Goal: Find specific page/section: Find specific page/section

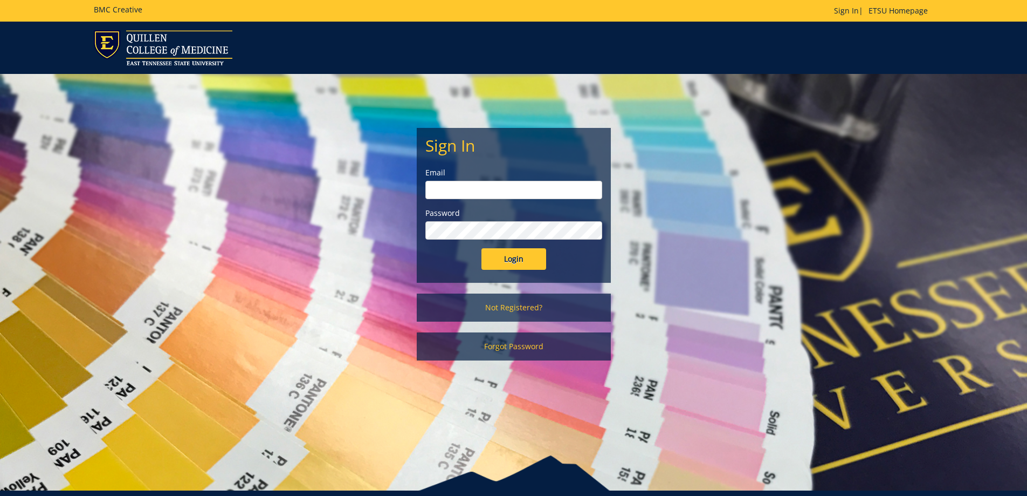
type input "whaleyla@etsu.edu"
click at [499, 252] on input "Login" at bounding box center [514, 259] width 65 height 22
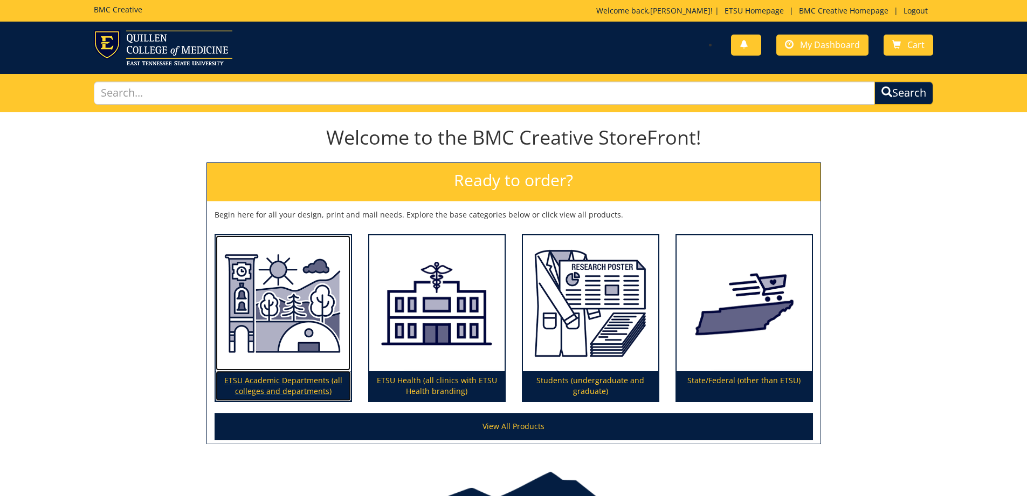
click at [285, 326] on img at bounding box center [283, 303] width 135 height 136
